Goal: Information Seeking & Learning: Learn about a topic

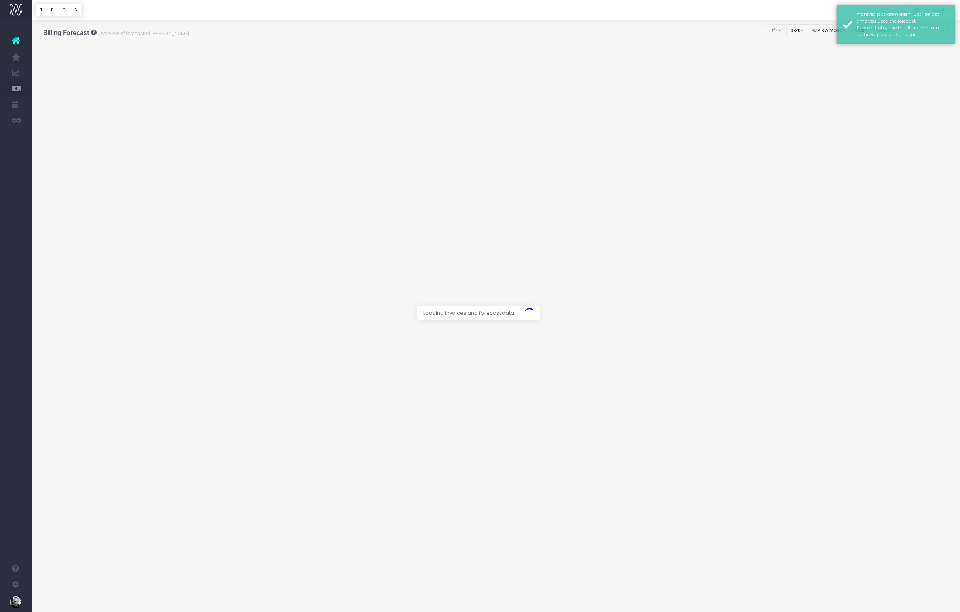
click at [817, 12] on div at bounding box center [496, 10] width 928 height 20
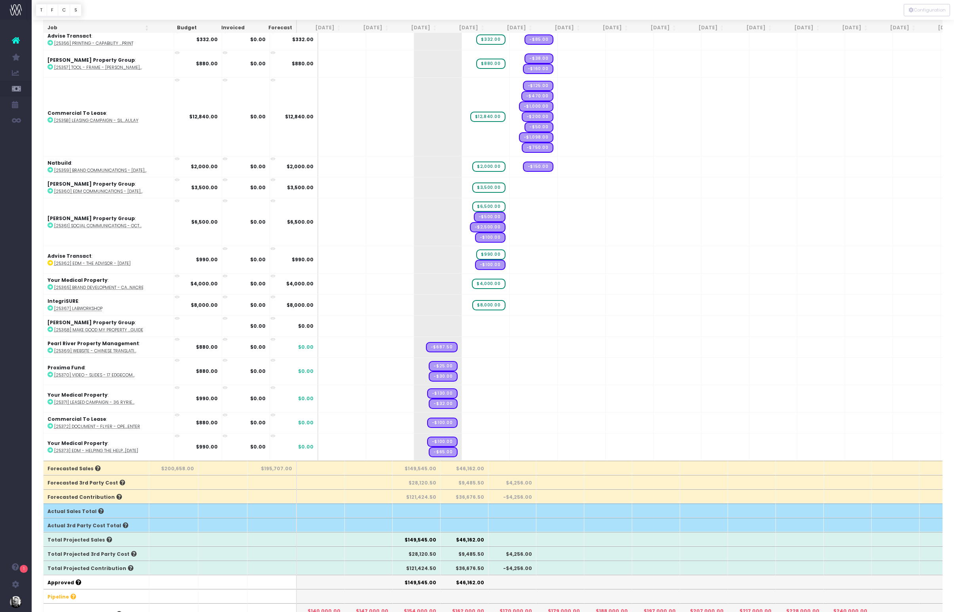
scroll to position [65, 0]
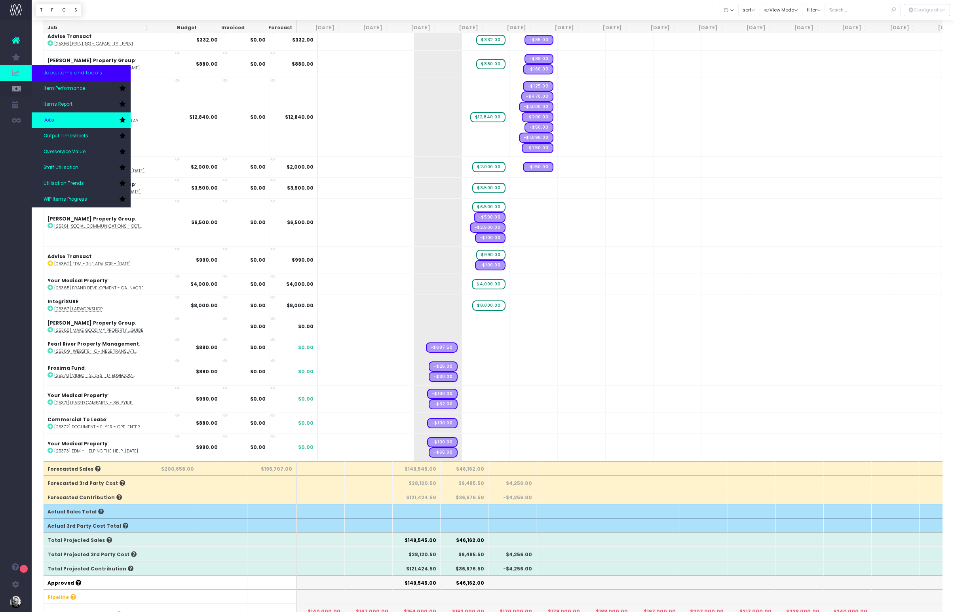
click at [59, 121] on link "Jobs" at bounding box center [81, 120] width 99 height 16
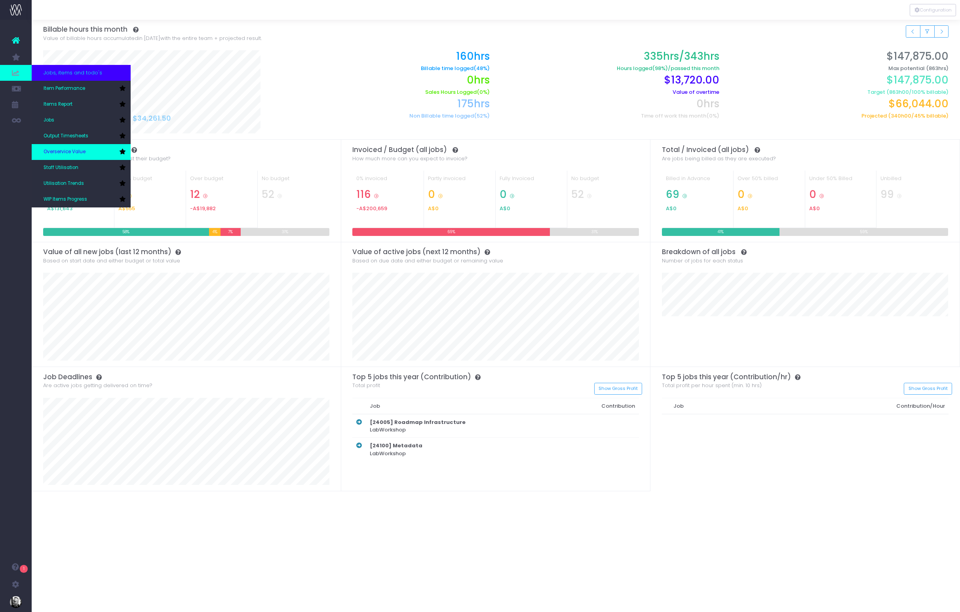
click at [83, 153] on span "Overservice Value" at bounding box center [65, 151] width 42 height 7
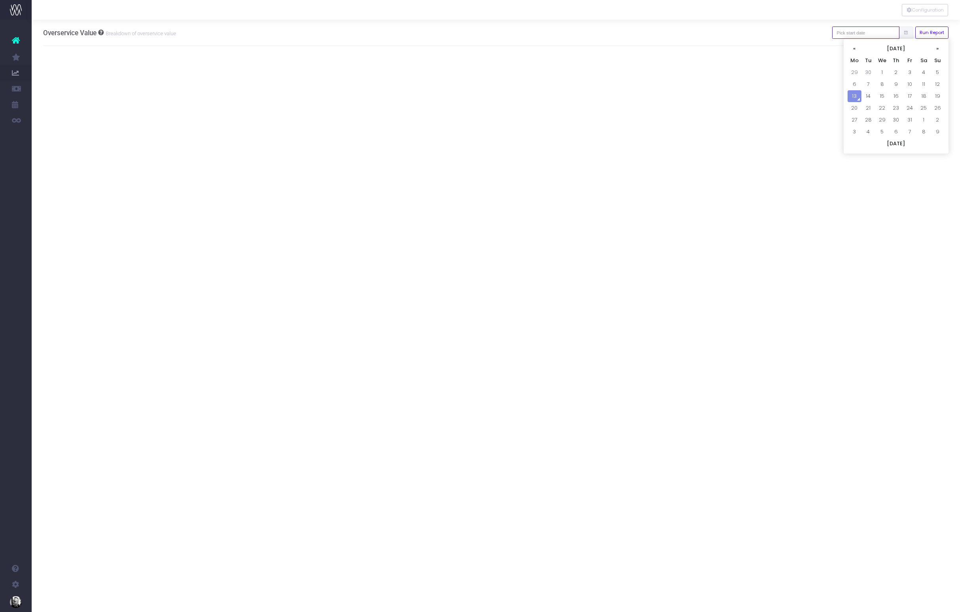
click at [881, 36] on input "text" at bounding box center [865, 33] width 67 height 12
click at [856, 50] on th "«" at bounding box center [854, 49] width 14 height 12
click at [911, 72] on td "1" at bounding box center [910, 72] width 14 height 12
click at [890, 34] on input "01-08-2025" at bounding box center [865, 33] width 67 height 12
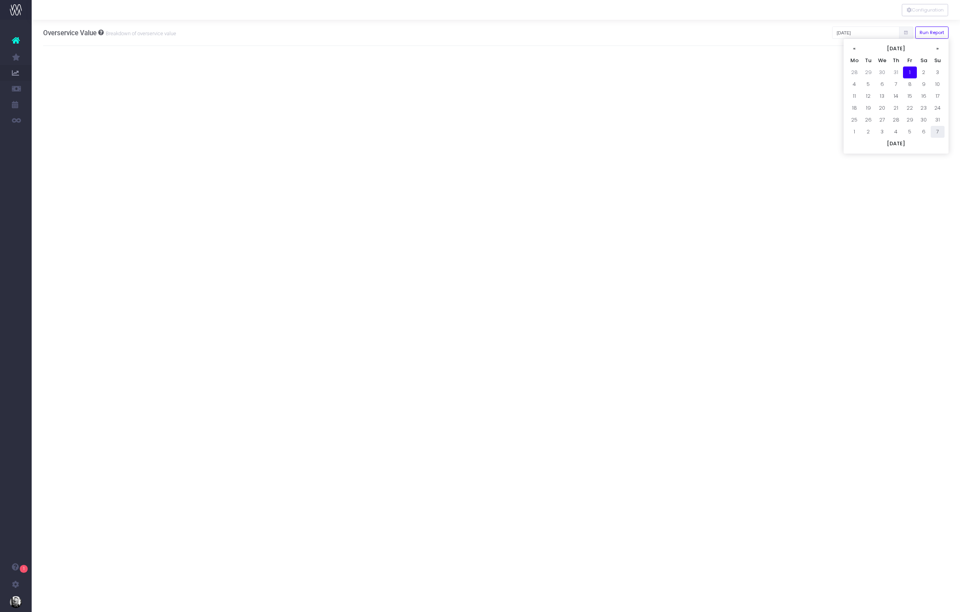
click at [936, 130] on td "7" at bounding box center [937, 132] width 14 height 12
click at [878, 36] on input "07-09-2025" at bounding box center [865, 33] width 67 height 12
drag, startPoint x: 854, startPoint y: 83, endPoint x: 858, endPoint y: 86, distance: 5.2
click at [858, 86] on td "1" at bounding box center [854, 84] width 14 height 12
type input "01-09-2025"
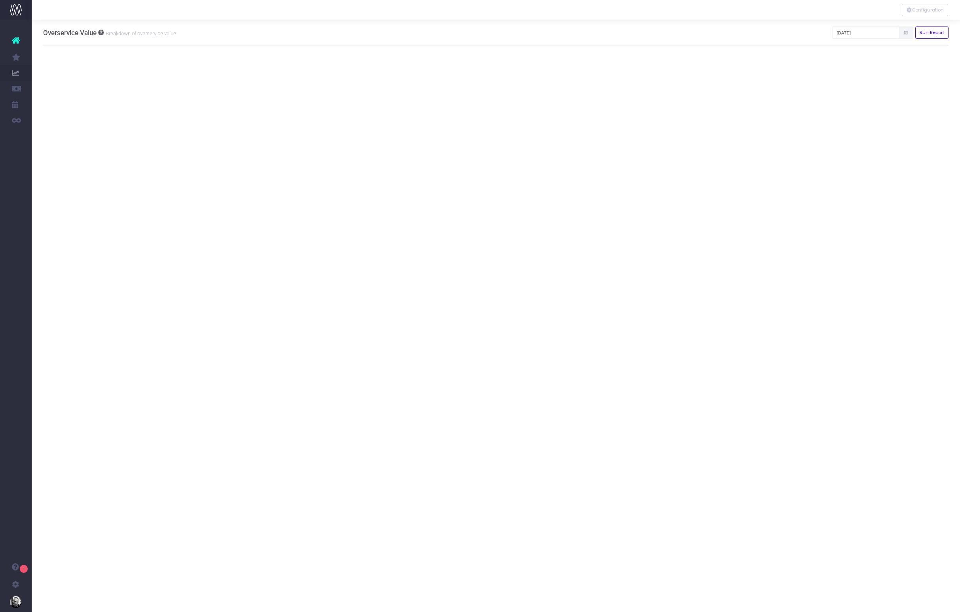
click at [858, 86] on div "Configuration Overservice Value Breakdown of overservice value 01-09-2025 Run R…" at bounding box center [496, 316] width 928 height 592
click at [920, 34] on button "Run Report" at bounding box center [932, 33] width 34 height 12
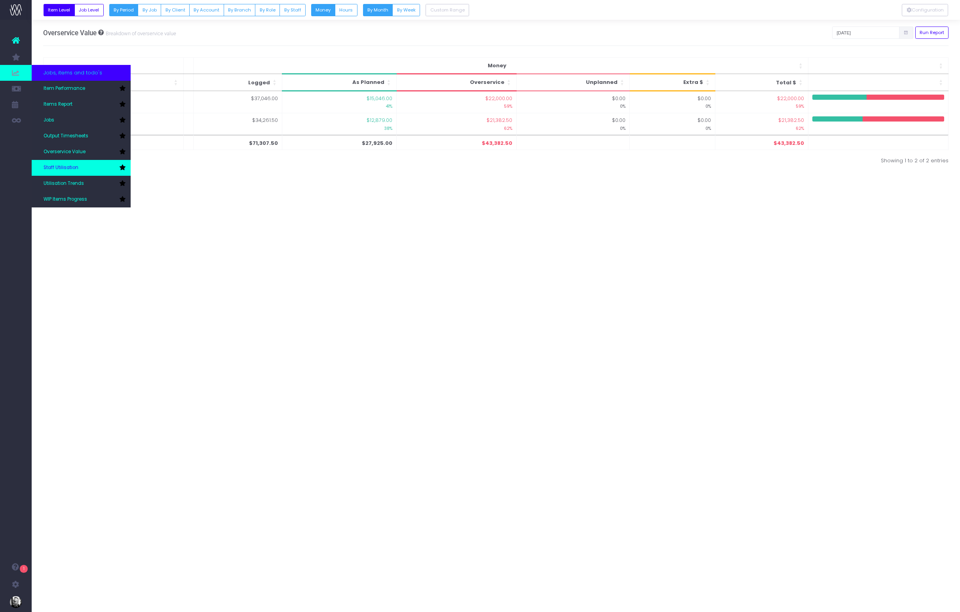
click at [90, 167] on link "Staff Utilisation" at bounding box center [81, 168] width 99 height 16
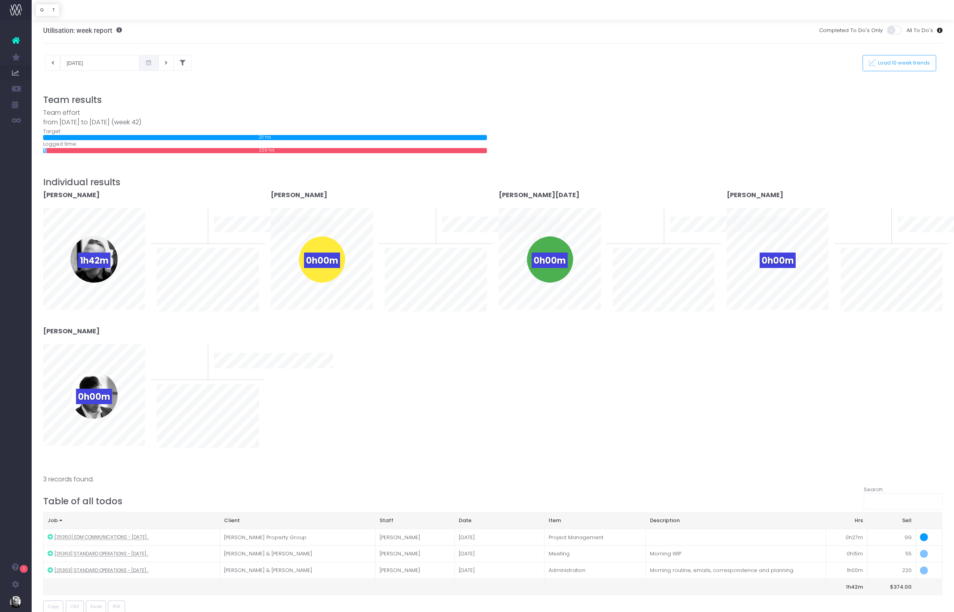
scroll to position [2, 0]
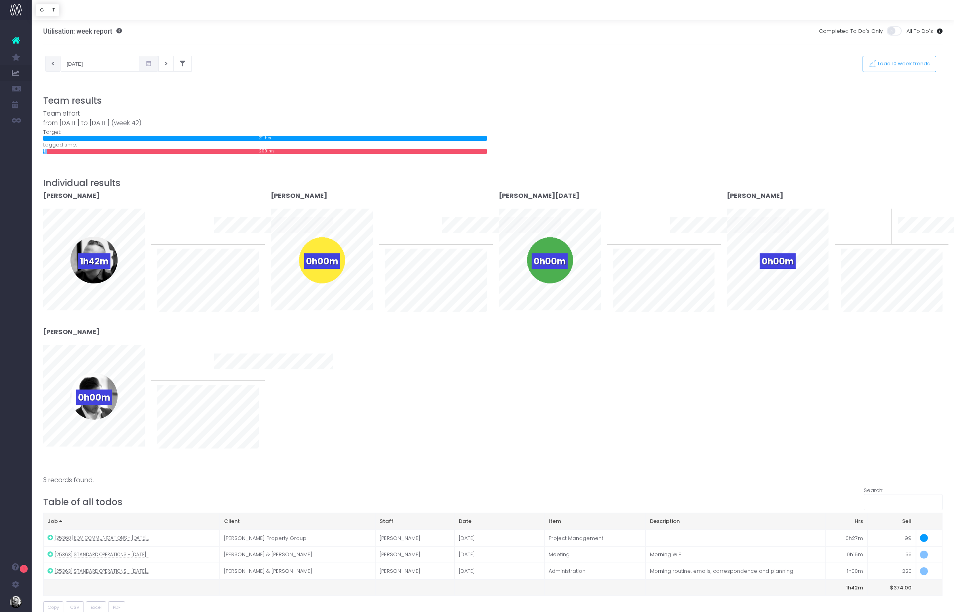
click at [53, 64] on icon at bounding box center [52, 64] width 3 height 0
type input "06-10-2025"
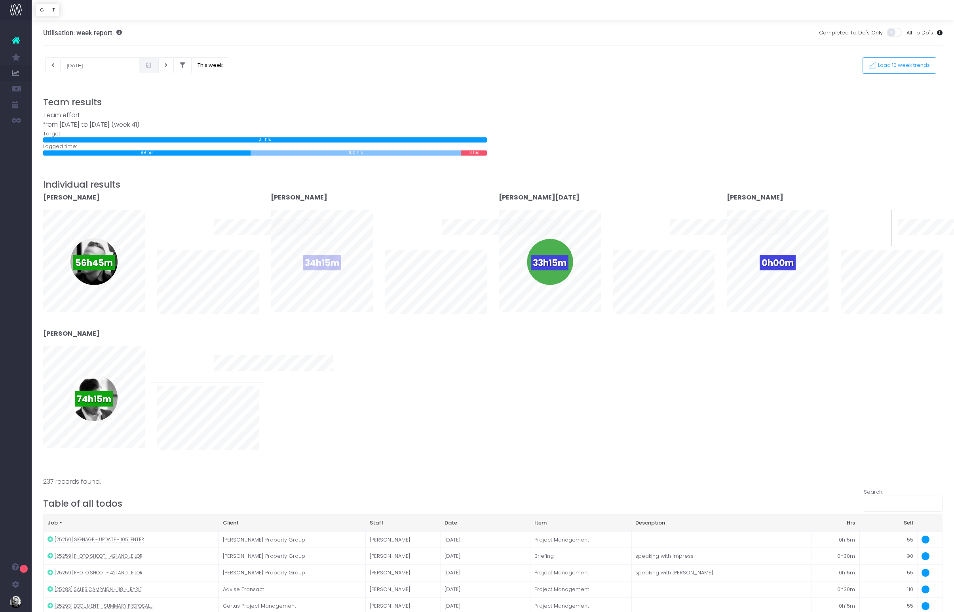
click at [322, 263] on span "34h15m" at bounding box center [322, 262] width 38 height 15
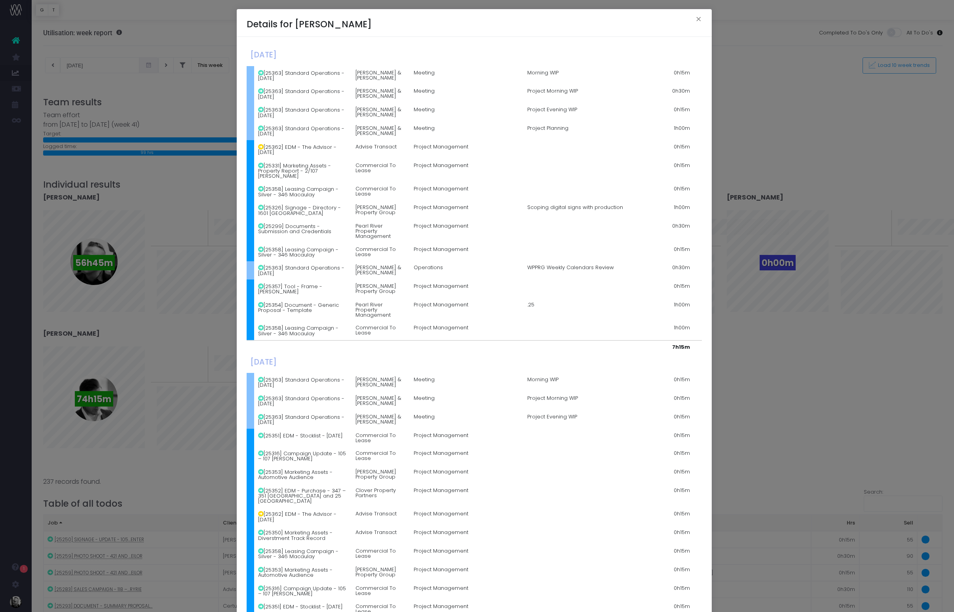
click at [770, 106] on div "Details for Geena Sophou × Monday, October 06th 2025 [25363] Standard Operation…" at bounding box center [477, 306] width 954 height 612
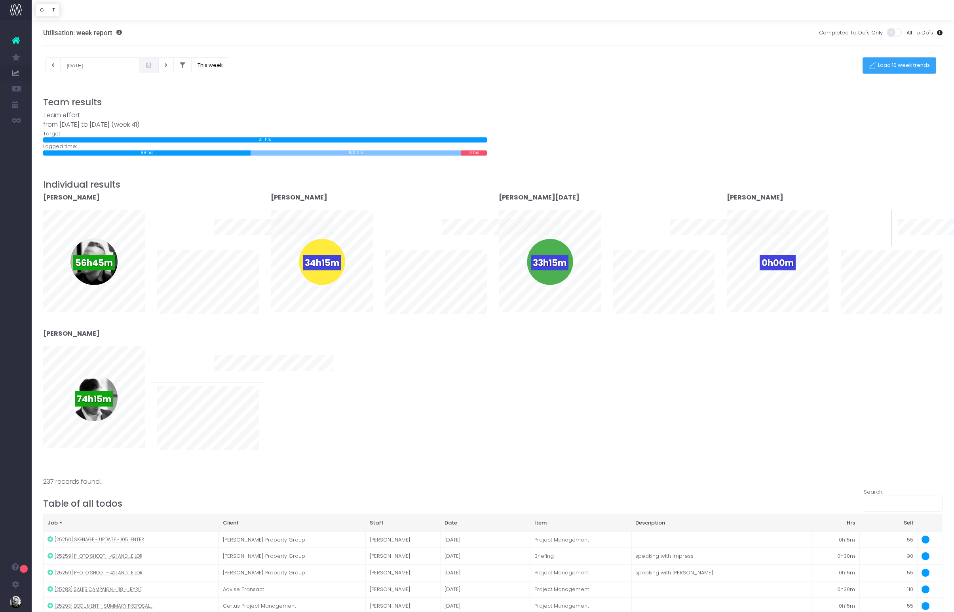
click at [895, 61] on button "Load 10 week trends" at bounding box center [899, 65] width 74 height 16
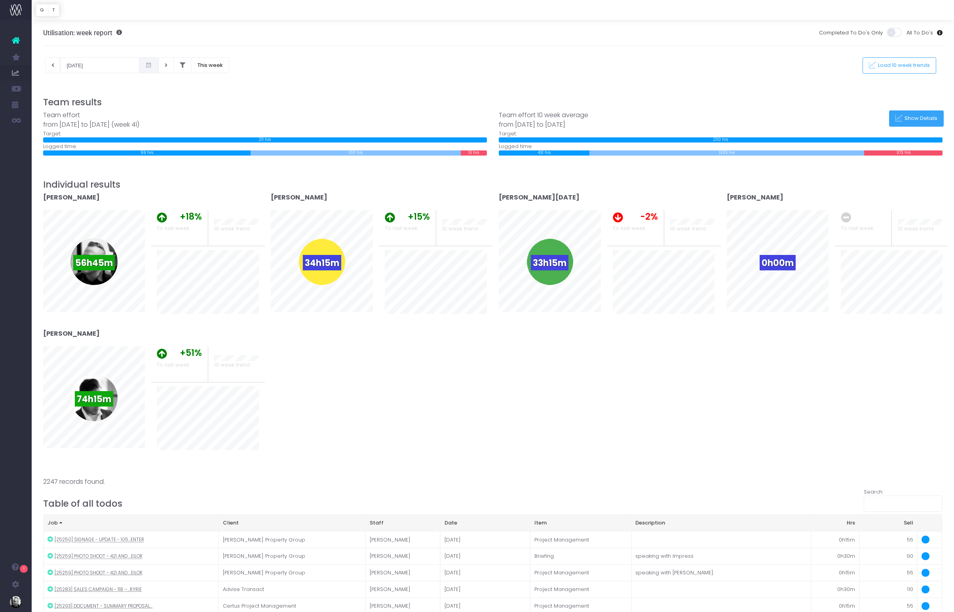
click at [927, 118] on span "Show Details" at bounding box center [920, 118] width 36 height 7
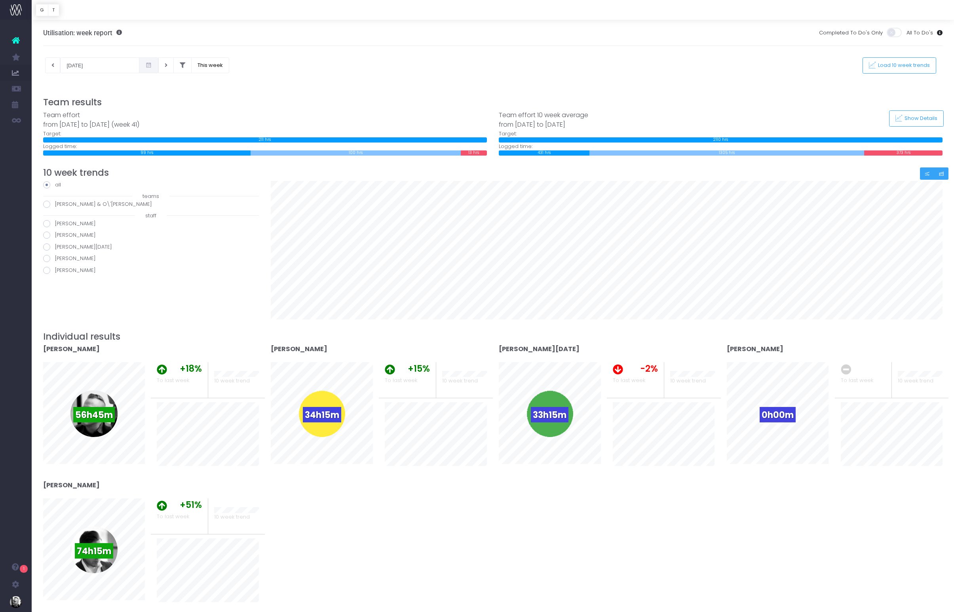
click at [921, 170] on button "Small button group" at bounding box center [927, 173] width 15 height 12
click at [937, 173] on button "Small button group" at bounding box center [941, 173] width 15 height 12
click at [45, 234] on span at bounding box center [46, 234] width 7 height 7
click at [55, 234] on input "Geena Sophou" at bounding box center [57, 233] width 5 height 5
radio input "true"
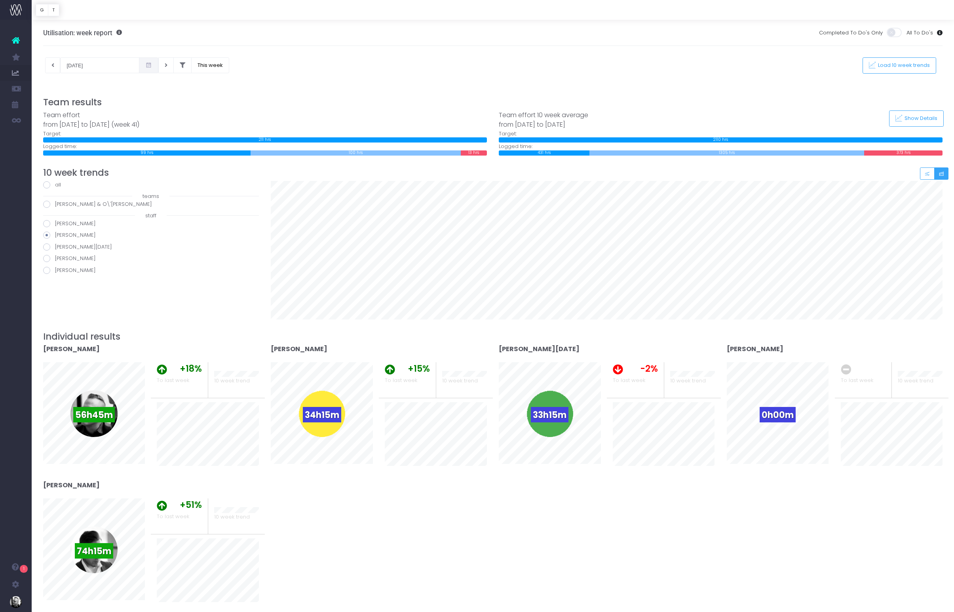
click at [47, 247] on span at bounding box center [46, 246] width 7 height 7
click at [55, 247] on input "Greg Di Natale" at bounding box center [57, 245] width 5 height 5
radio input "true"
click at [46, 270] on span at bounding box center [46, 270] width 7 height 7
click at [55, 270] on input "Samuel Dugan" at bounding box center [57, 268] width 5 height 5
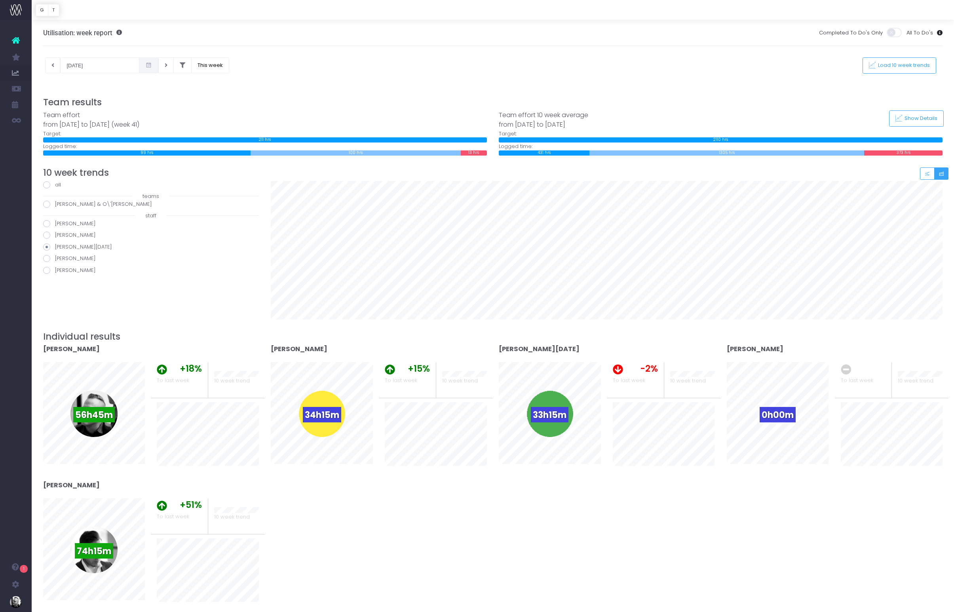
radio input "true"
click at [47, 221] on span at bounding box center [46, 223] width 7 height 7
click at [55, 221] on input "[PERSON_NAME]" at bounding box center [57, 222] width 5 height 5
radio input "true"
